Goal: Information Seeking & Learning: Learn about a topic

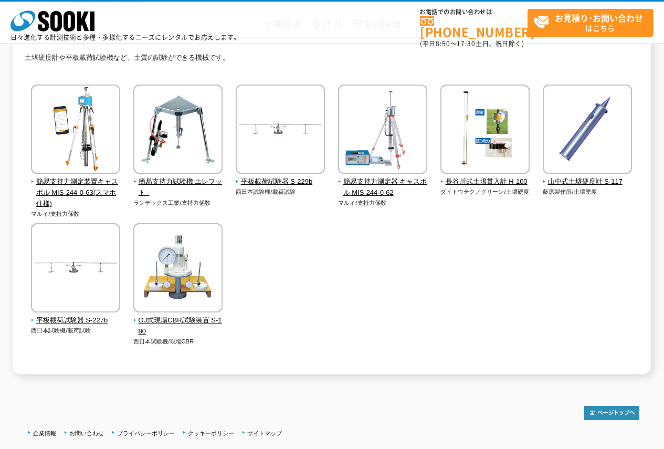
scroll to position [105, 0]
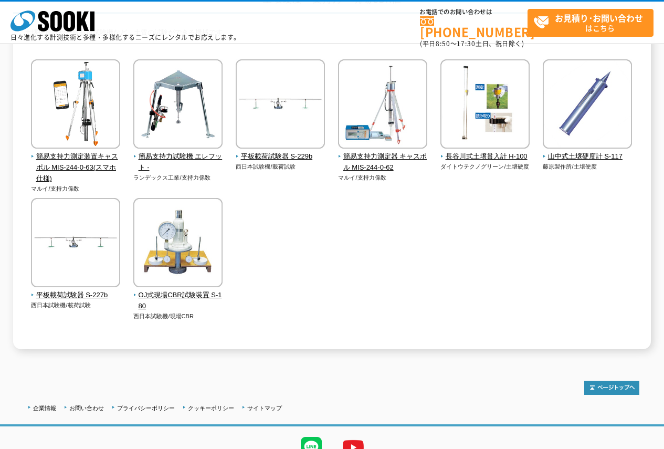
click at [288, 329] on div "簡易支持力測定装置キャスポル MIS-244-0-63(スマホ仕様) マルイ/支持力係数" at bounding box center [332, 200] width 614 height 282
click at [191, 260] on img at bounding box center [177, 244] width 89 height 92
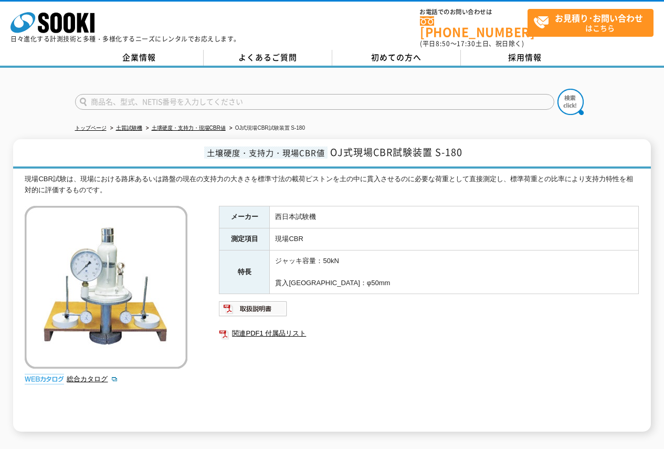
click at [341, 237] on td "現場CBR" at bounding box center [454, 239] width 369 height 22
drag, startPoint x: 28, startPoint y: 172, endPoint x: 107, endPoint y: 171, distance: 78.8
click at [98, 174] on div "現場CBR試験は、現場における路床あるいは路盤の現在の支持力の大きさを標準寸法の載荷ピストンを土の中に貫入させるのに必要な荷重として直接測定し、標準荷重との比…" at bounding box center [332, 185] width 614 height 22
click at [144, 174] on div "現場CBR試験は、現場における路床あるいは路盤の現在の支持力の大きさを標準寸法の載荷ピストンを土の中に貫入させるのに必要な荷重として直接測定し、標準荷重との比…" at bounding box center [332, 185] width 614 height 22
drag, startPoint x: 83, startPoint y: 172, endPoint x: 259, endPoint y: 186, distance: 176.4
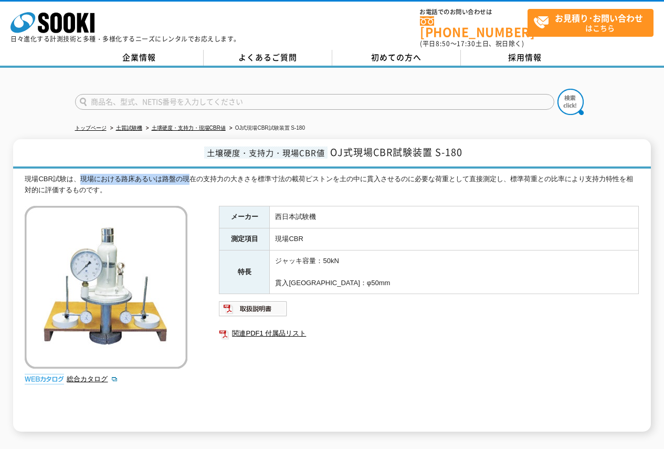
click at [208, 180] on div "現場CBR試験は、現場における路床あるいは路盤の現在の支持力の大きさを標準寸法の載荷ピストンを土の中に貫入させるのに必要な荷重として直接測定し、標準荷重との比…" at bounding box center [332, 185] width 614 height 22
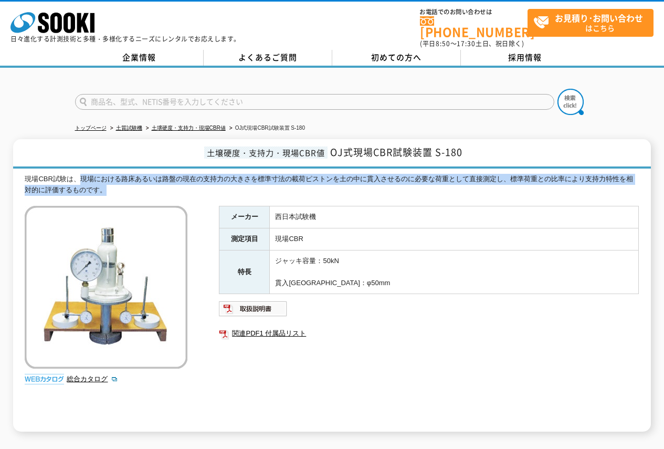
click at [313, 187] on div "現場CBR試験は、現場における路床あるいは路盤の現在の支持力の大きさを標準寸法の載荷ピストンを土の中に貫入させるのに必要な荷重として直接測定し、標準荷重との比…" at bounding box center [332, 185] width 614 height 22
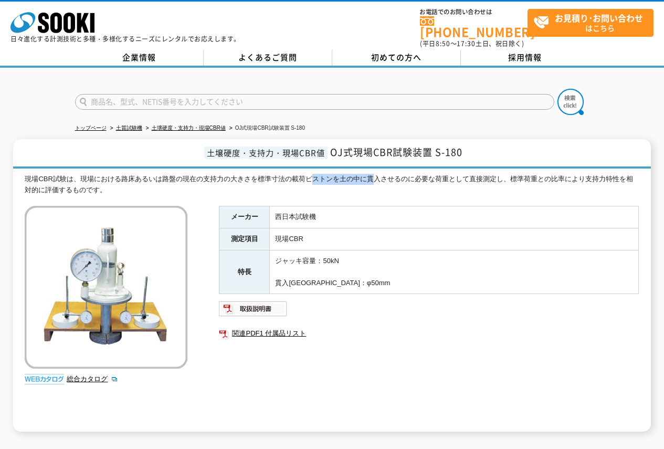
drag, startPoint x: 313, startPoint y: 175, endPoint x: 433, endPoint y: 176, distance: 119.2
click at [405, 175] on div "現場CBR試験は、現場における路床あるいは路盤の現在の支持力の大きさを標準寸法の載荷ピストンを土の中に貫入させるのに必要な荷重として直接測定し、標準荷重との比…" at bounding box center [332, 185] width 614 height 22
click at [451, 176] on div "現場CBR試験は、現場における路床あるいは路盤の現在の支持力の大きさを標準寸法の載荷ピストンを土の中に貫入させるのに必要な荷重として直接測定し、標準荷重との比…" at bounding box center [332, 185] width 614 height 22
click at [434, 191] on div "現場CBR試験は、現場における路床あるいは路盤の現在の支持力の大きさを標準寸法の載荷ピストンを土の中に貫入させるのに必要な荷重として直接測定し、標準荷重との比…" at bounding box center [332, 303] width 614 height 258
click at [203, 248] on div "現場CBR試験は、現場における路床あるいは路盤の現在の支持力の大きさを標準寸法の載荷ピストンを土の中に貫入させるのに必要な荷重として直接測定し、標準荷重との比…" at bounding box center [332, 303] width 614 height 258
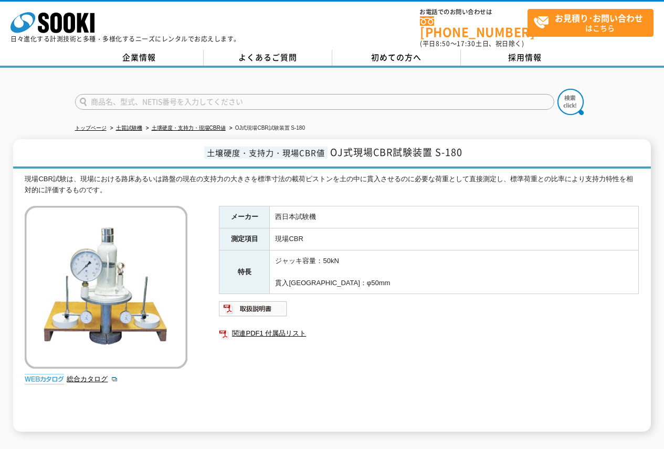
click at [401, 283] on td "ジャッキ容量：50kN 貫入ピストン：φ50mm" at bounding box center [454, 272] width 369 height 44
click at [406, 269] on td "ジャッキ容量：50kN 貫入ピストン：φ50mm" at bounding box center [454, 272] width 369 height 44
click at [406, 264] on td "ジャッキ容量：50kN 貫入ピストン：φ50mm" at bounding box center [454, 272] width 369 height 44
click at [394, 261] on td "ジャッキ容量：50kN 貫入ピストン：φ50mm" at bounding box center [454, 272] width 369 height 44
click at [387, 255] on td "ジャッキ容量：50kN 貫入ピストン：φ50mm" at bounding box center [454, 272] width 369 height 44
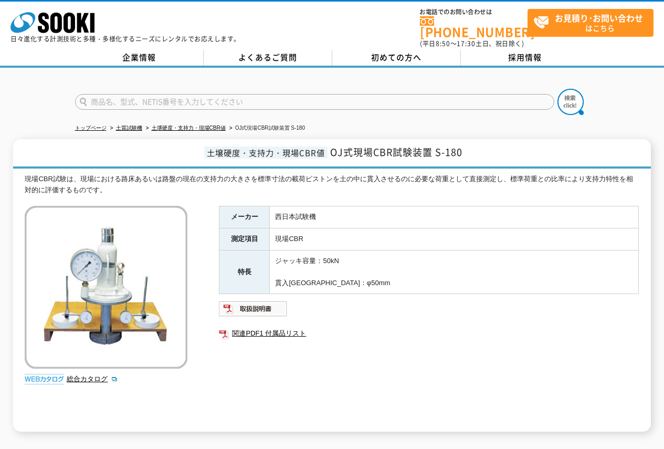
click at [385, 254] on td "ジャッキ容量：50kN 貫入ピストン：φ50mm" at bounding box center [454, 272] width 369 height 44
click at [379, 258] on td "ジャッキ容量：50kN 貫入ピストン：φ50mm" at bounding box center [454, 272] width 369 height 44
click at [376, 228] on td "現場CBR" at bounding box center [454, 239] width 369 height 22
click at [384, 217] on td "西日本試験機" at bounding box center [454, 217] width 369 height 22
click at [382, 214] on td "西日本試験機" at bounding box center [454, 217] width 369 height 22
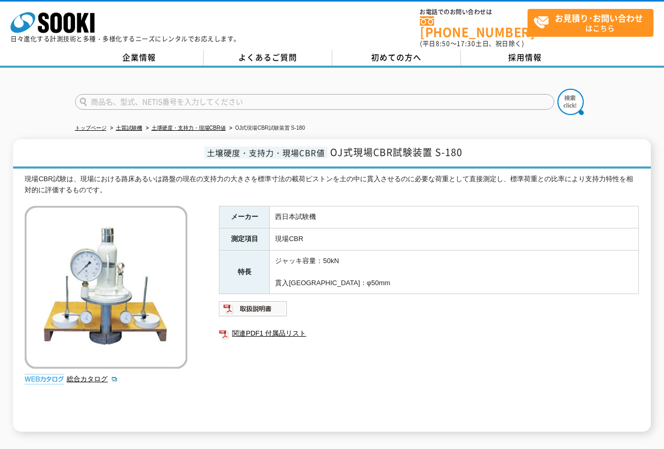
click at [382, 214] on td "西日本試験機" at bounding box center [454, 217] width 369 height 22
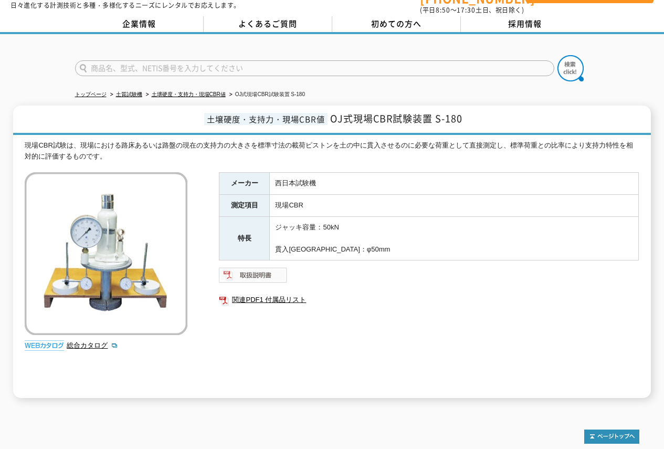
scroll to position [52, 0]
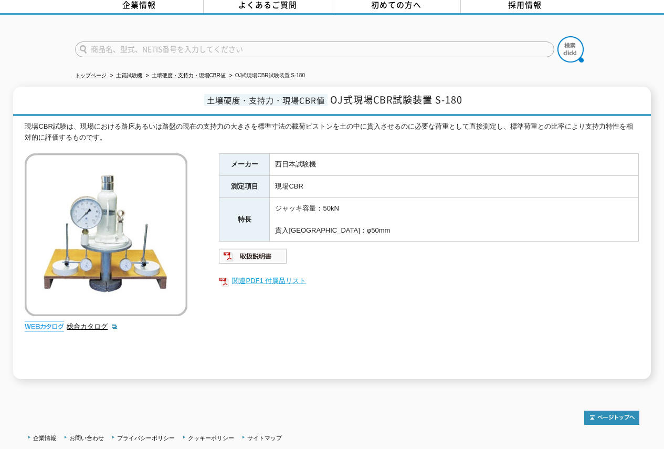
click at [279, 274] on link "関連PDF1 付属品リスト" at bounding box center [429, 281] width 420 height 14
click at [256, 251] on img at bounding box center [253, 256] width 69 height 17
click at [390, 288] on div "メーカー 西日本試験機 測定項目 現場CBR 特長 ジャッキ容量：50kN 貫入ピストン：φ50mm 関連PDF1 付属品リスト" at bounding box center [429, 266] width 420 height 226
click at [371, 186] on td "現場CBR" at bounding box center [454, 187] width 369 height 22
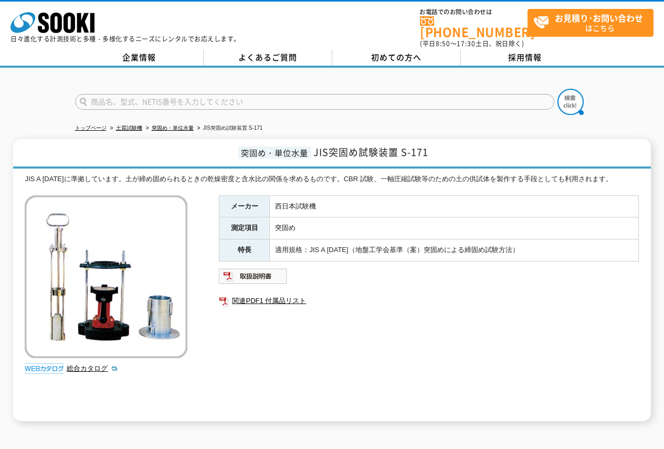
click at [379, 309] on div "メーカー 西日本試験機 測定項目 突固め 特長 適用規格：JIS A [DATE]（地盤工学会基準（案）突固めによる締固め試験方法） 関連PDF1 付属品リスト" at bounding box center [429, 308] width 420 height 226
